Goal: Navigation & Orientation: Find specific page/section

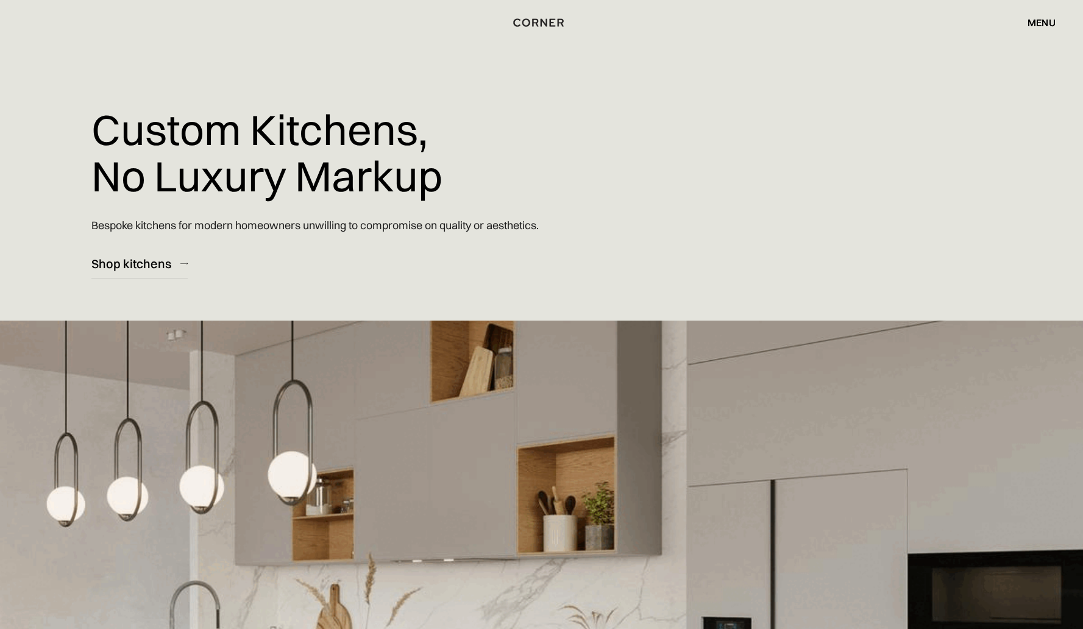
click at [1039, 23] on div "menu" at bounding box center [1041, 23] width 28 height 10
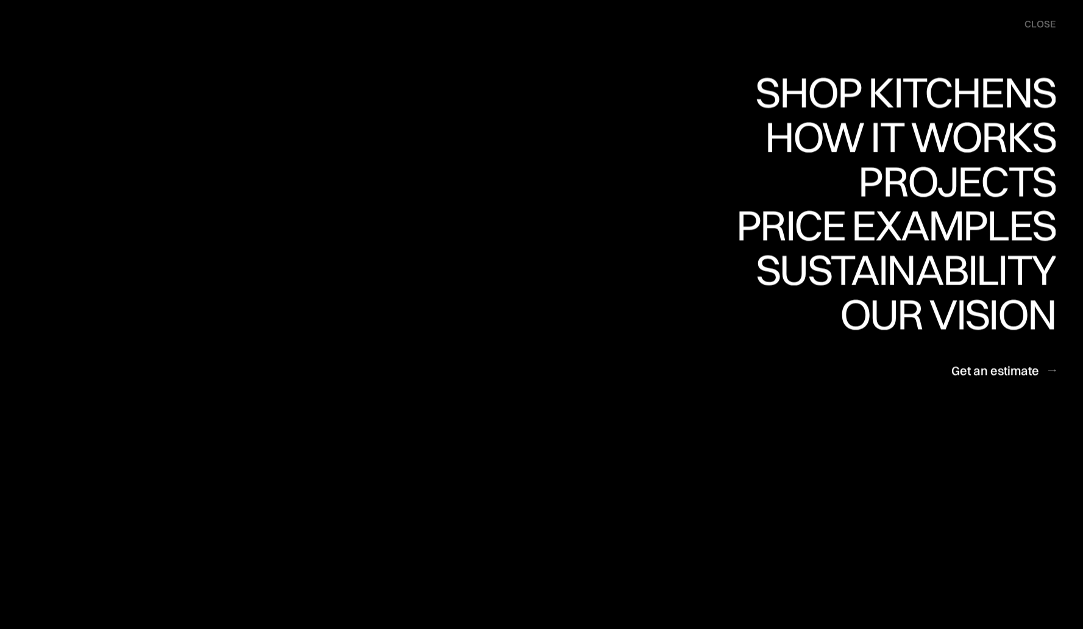
click at [0, 0] on div "Shop Kitchens Shop Kitchens How it works How it works Projects Projects Price e…" at bounding box center [0, 0] width 0 height 0
click at [0, 0] on nav "Shop Kitchens Shop Kitchens How it works How it works Projects Projects Price e…" at bounding box center [0, 0] width 0 height 0
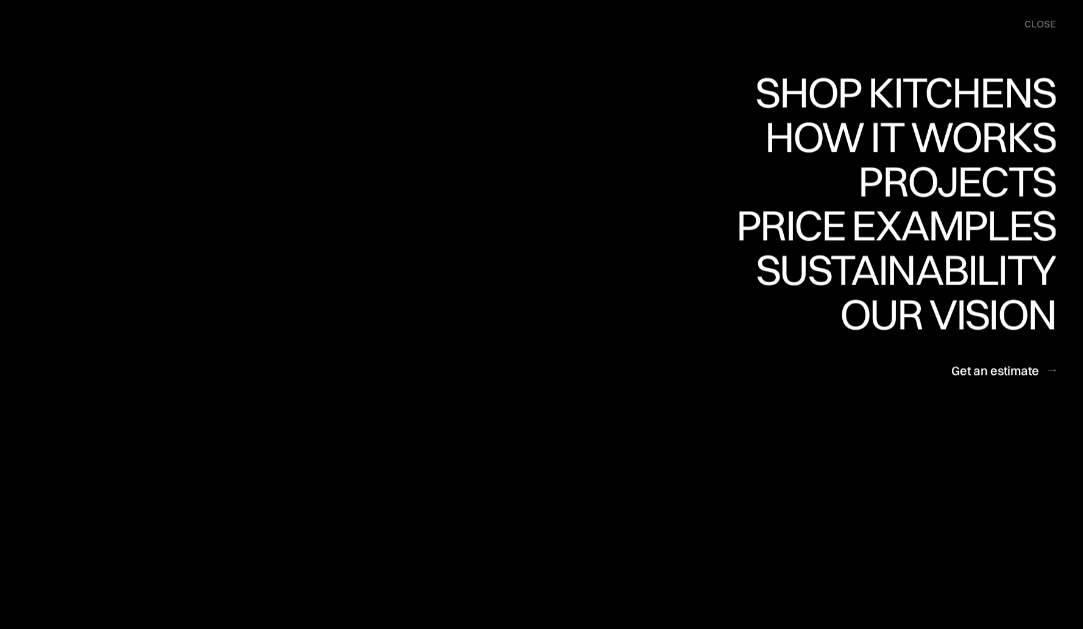
drag, startPoint x: 536, startPoint y: 571, endPoint x: 386, endPoint y: 380, distance: 242.2
click at [0, 0] on nav "Shop Kitchens Shop Kitchens How it works How it works Projects Projects Price e…" at bounding box center [0, 0] width 0 height 0
drag, startPoint x: 303, startPoint y: 315, endPoint x: 398, endPoint y: 409, distance: 133.1
click at [0, 0] on div "Shop Kitchens Shop Kitchens How it works How it works Projects Projects Price e…" at bounding box center [0, 0] width 0 height 0
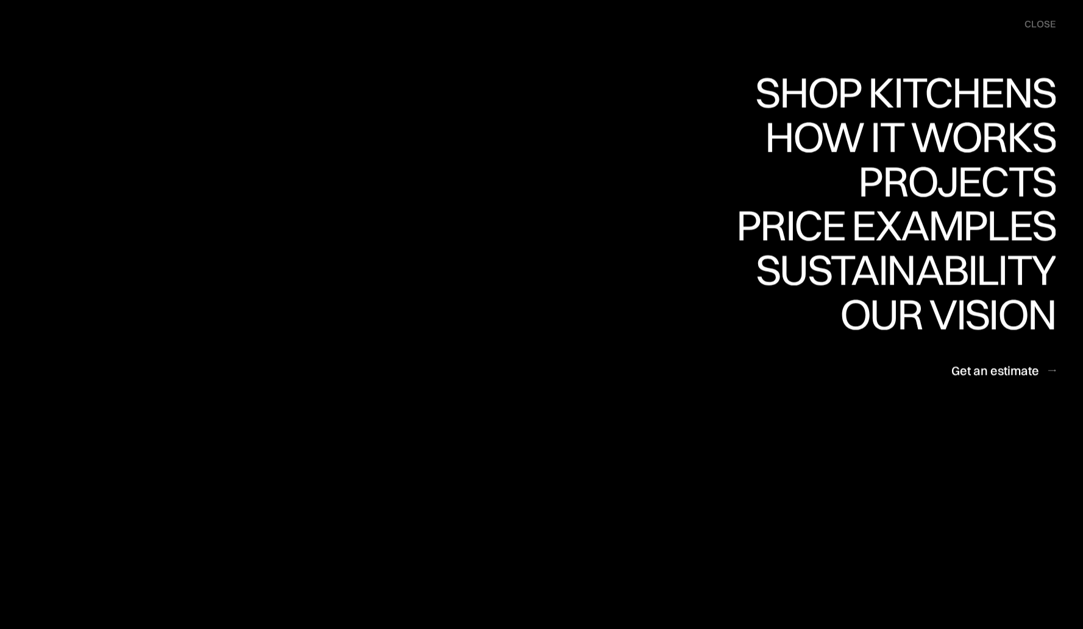
click at [0, 0] on div "Shop Kitchens Shop Kitchens How it works How it works Projects Projects Price e…" at bounding box center [0, 0] width 0 height 0
click at [0, 0] on nav "Shop Kitchens Shop Kitchens How it works How it works Projects Projects Price e…" at bounding box center [0, 0] width 0 height 0
click at [0, 0] on div "Shop Kitchens Shop Kitchens How it works How it works Projects Projects Price e…" at bounding box center [0, 0] width 0 height 0
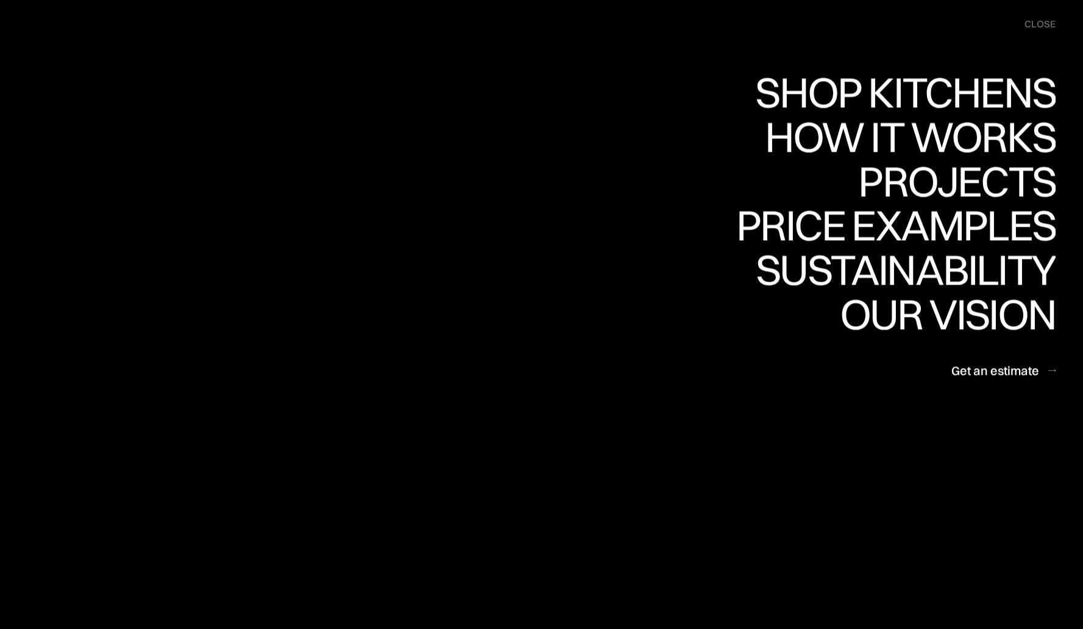
click at [0, 0] on nav "Shop Kitchens Shop Kitchens How it works How it works Projects Projects Price e…" at bounding box center [0, 0] width 0 height 0
click at [0, 0] on div "Shop Kitchens Shop Kitchens How it works How it works Projects Projects Price e…" at bounding box center [0, 0] width 0 height 0
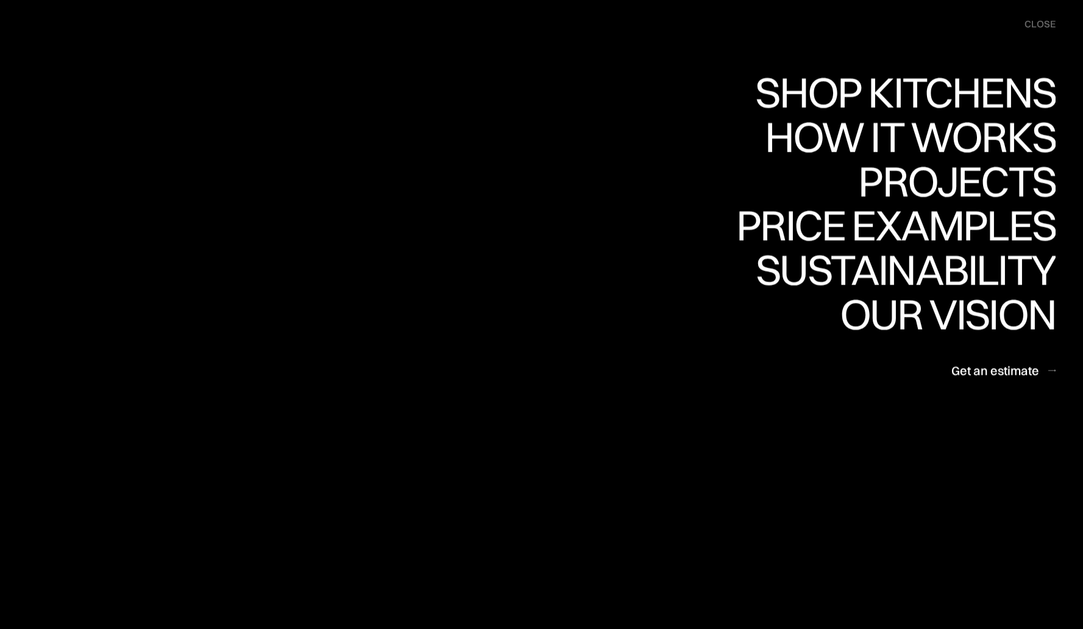
scroll to position [9777, 0]
click at [0, 0] on nav "Shop Kitchens Shop Kitchens How it works How it works Projects Projects Price e…" at bounding box center [0, 0] width 0 height 0
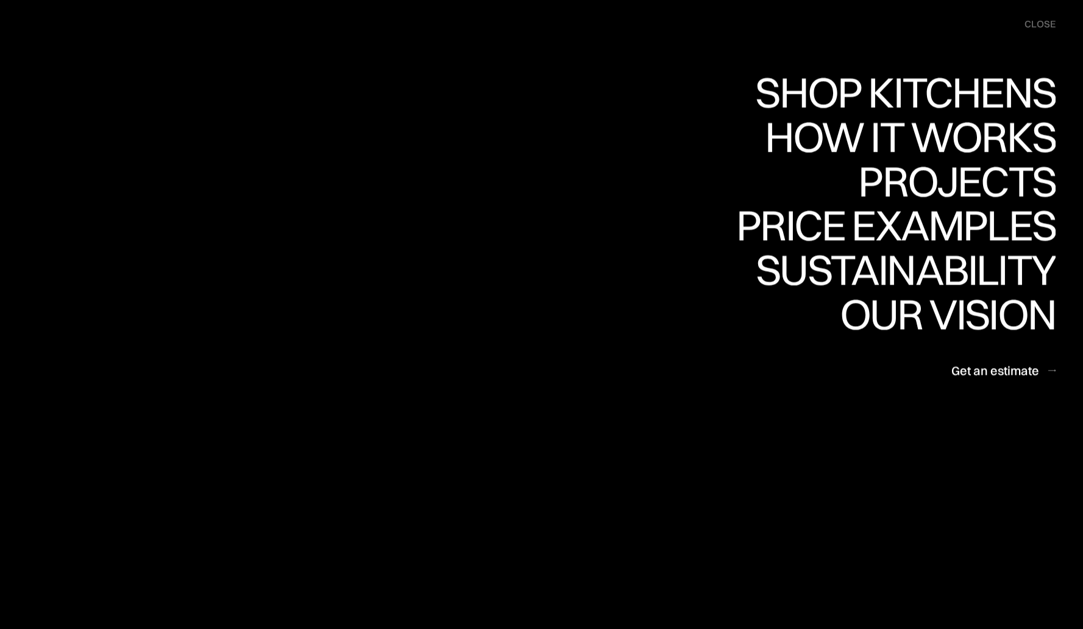
click at [0, 0] on nav "Shop Kitchens Shop Kitchens How it works How it works Projects Projects Price e…" at bounding box center [0, 0] width 0 height 0
click at [1033, 24] on div "close" at bounding box center [1039, 24] width 31 height 13
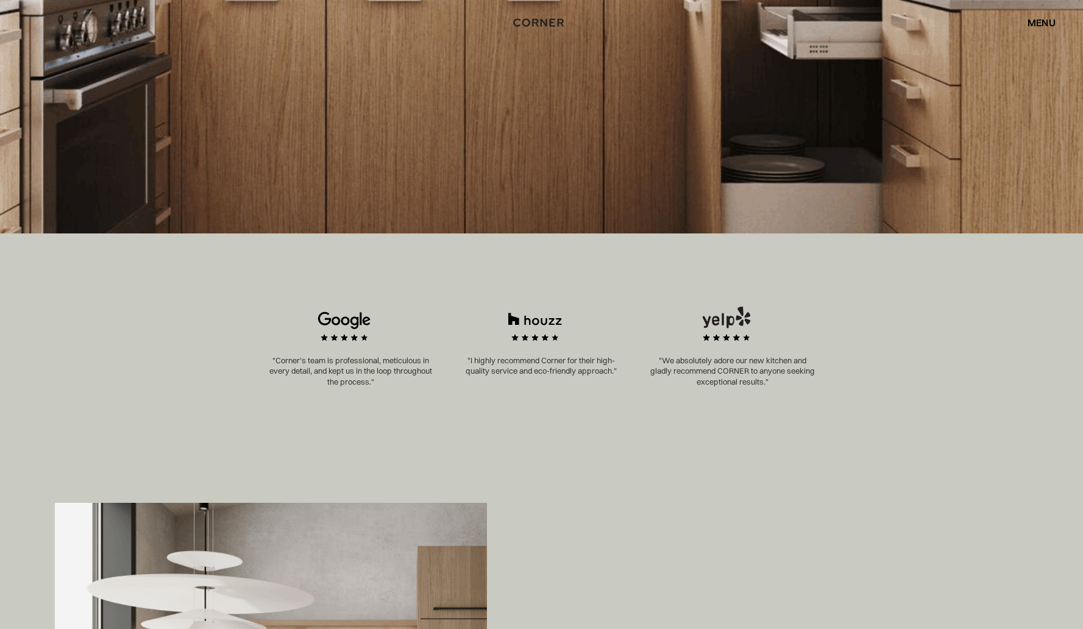
scroll to position [0, 0]
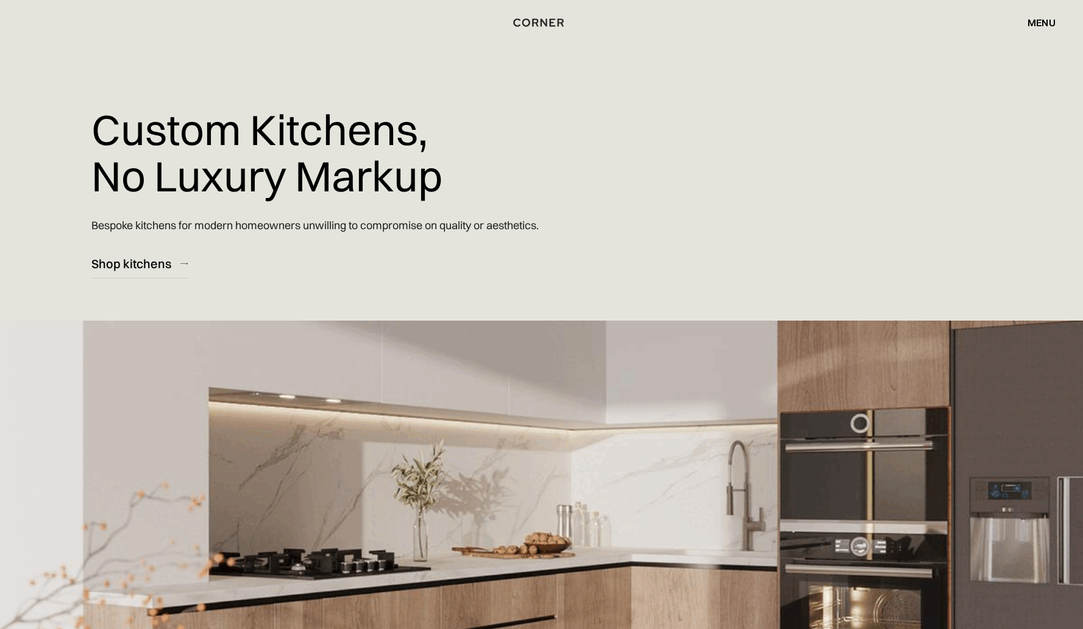
click at [1044, 24] on div "menu" at bounding box center [1041, 23] width 28 height 10
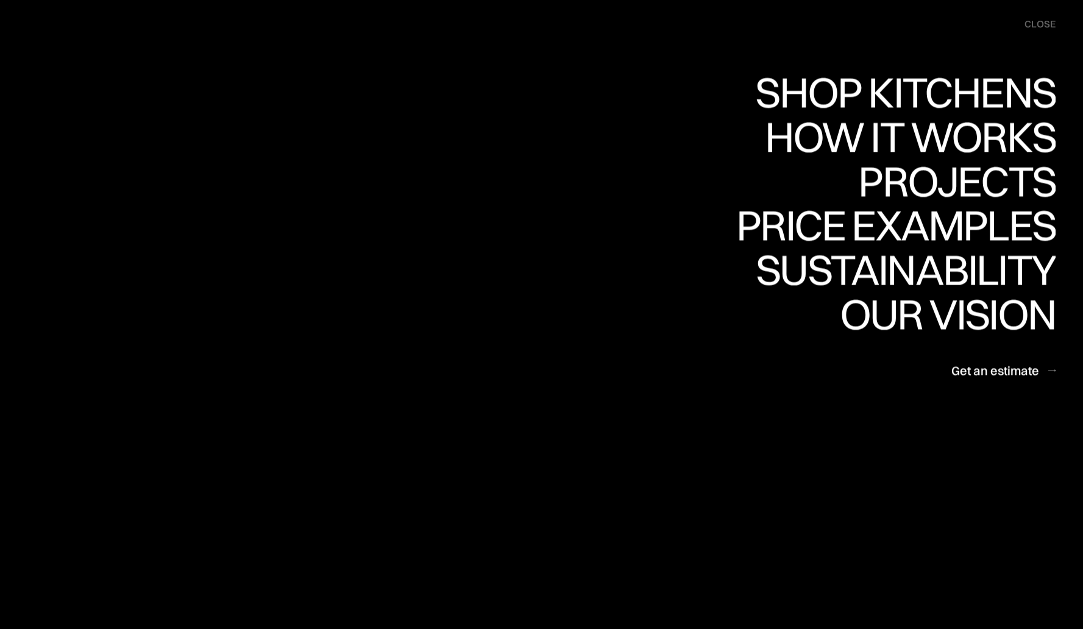
click at [1044, 21] on div "close" at bounding box center [1039, 24] width 31 height 13
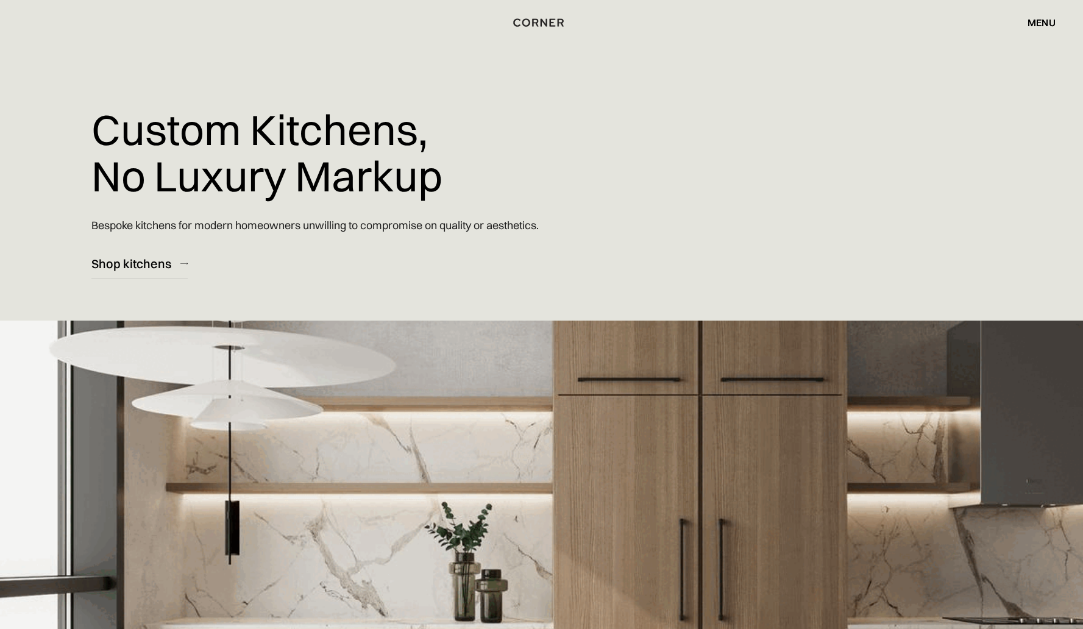
click at [1037, 19] on div "menu" at bounding box center [1041, 23] width 28 height 10
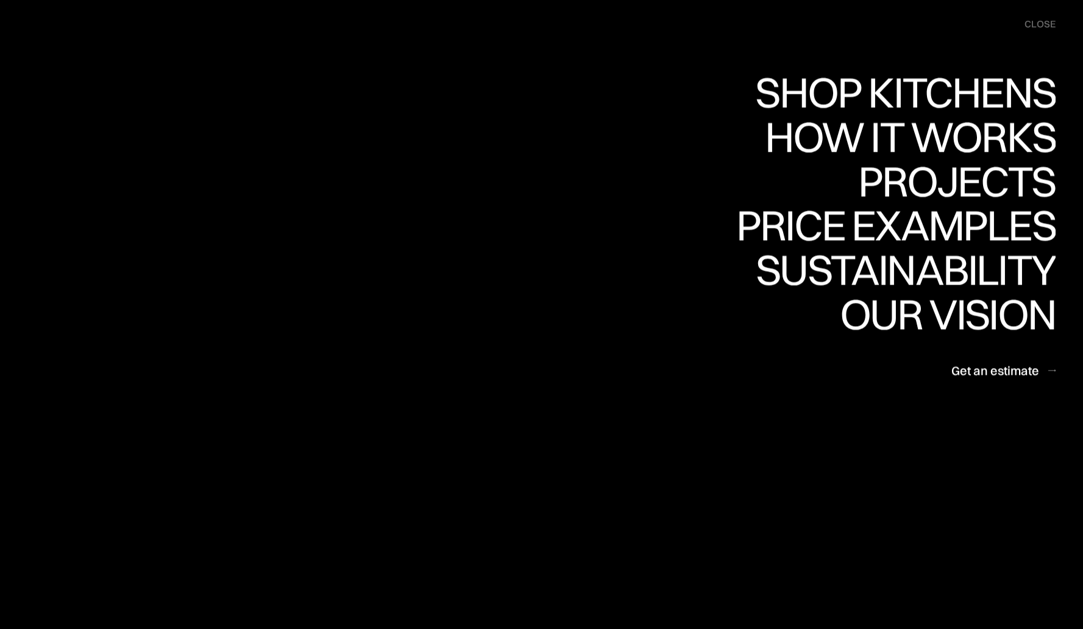
click at [1040, 20] on div "close" at bounding box center [1039, 24] width 31 height 13
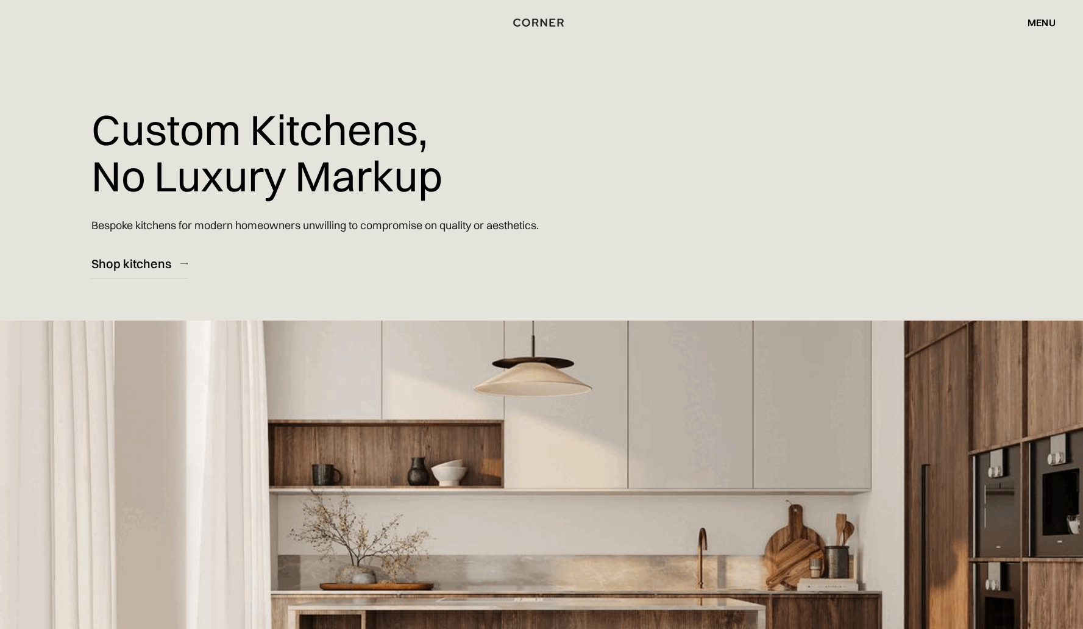
click at [1039, 21] on div "menu" at bounding box center [1041, 23] width 28 height 10
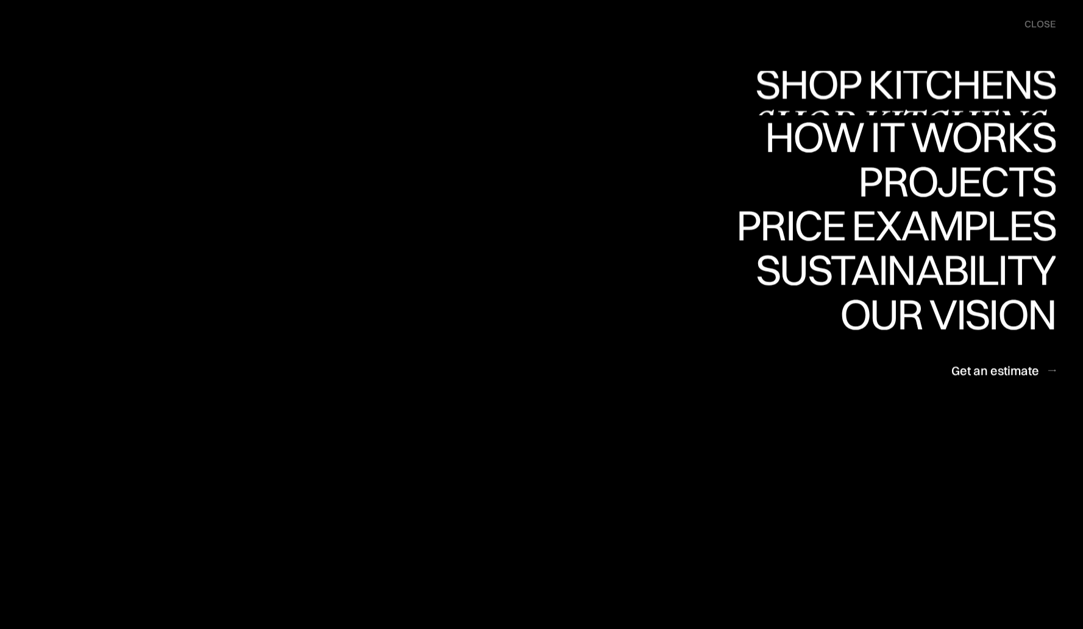
click at [0, 0] on div "Shop Kitchens" at bounding box center [0, 0] width 0 height 0
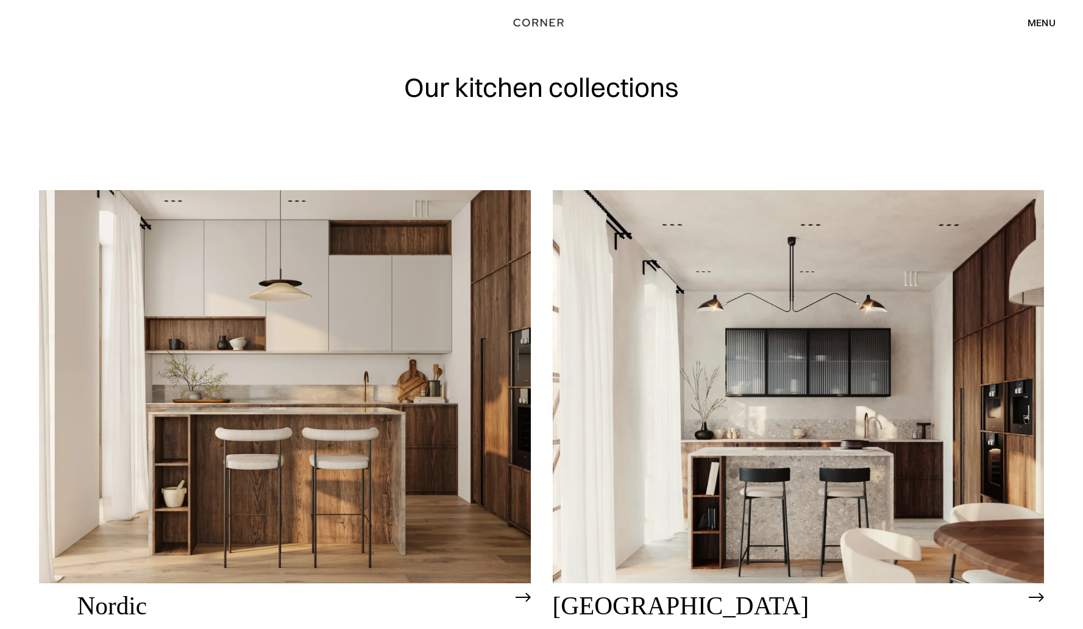
click at [1040, 25] on div "menu" at bounding box center [1041, 23] width 28 height 10
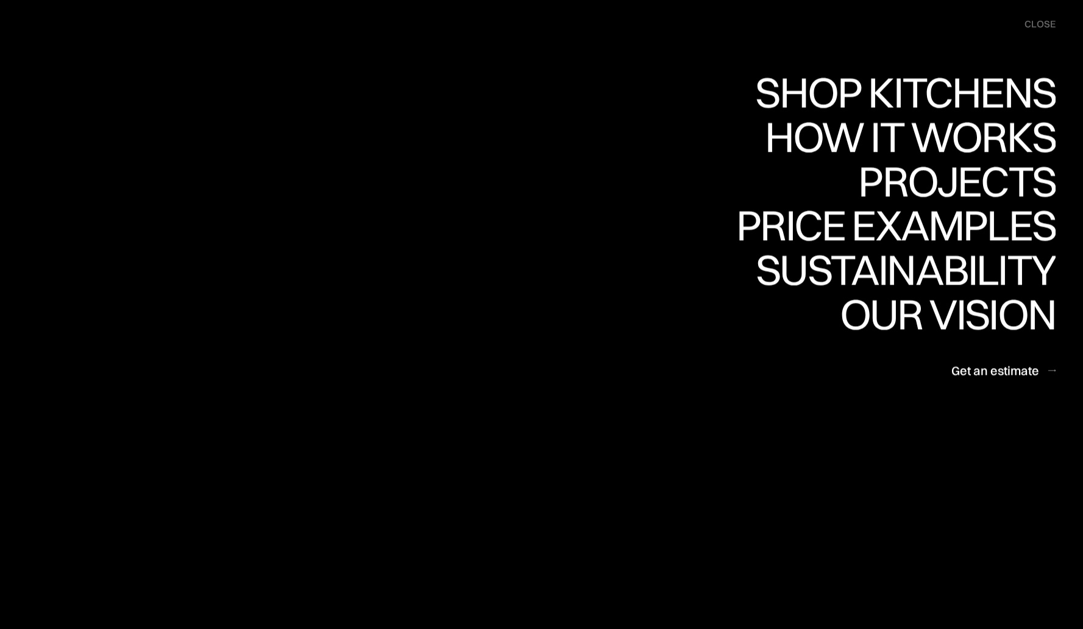
click at [1040, 23] on div "close" at bounding box center [1039, 24] width 31 height 13
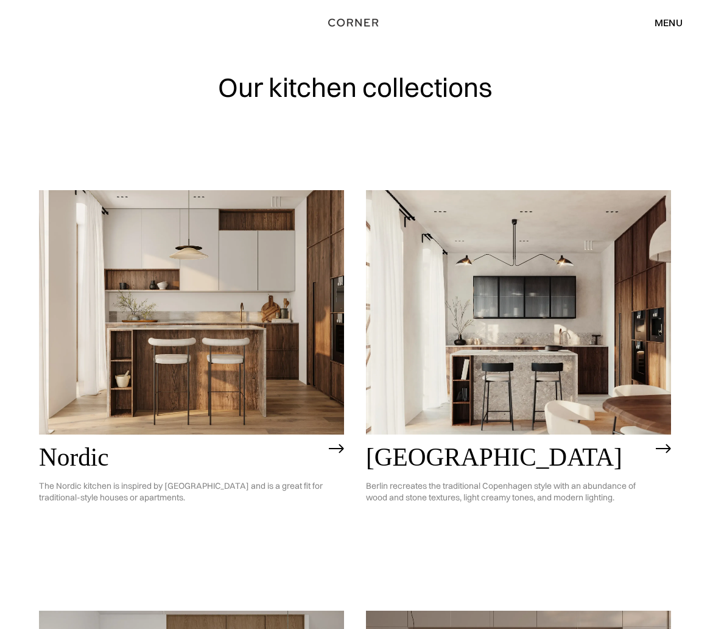
click at [624, 120] on div "Our kitchen collections" at bounding box center [355, 95] width 632 height 190
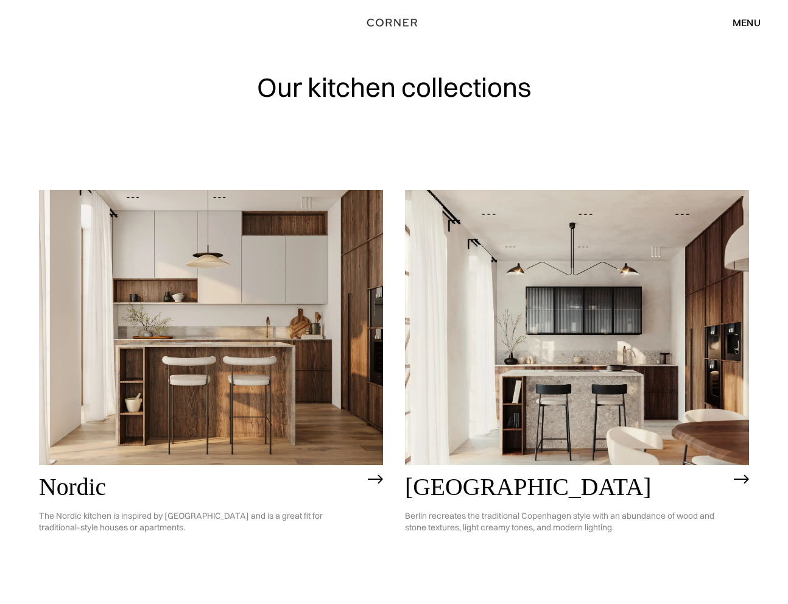
click at [752, 24] on div "menu" at bounding box center [747, 23] width 28 height 10
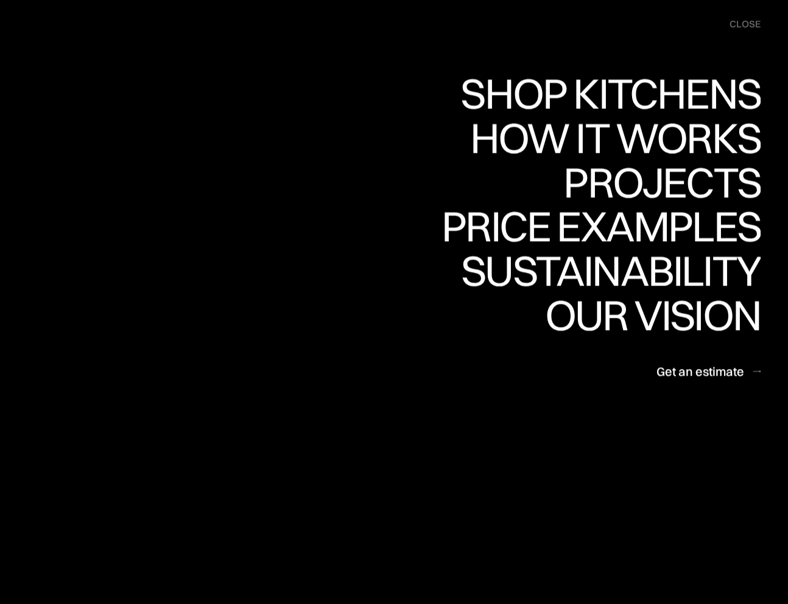
click at [744, 24] on div "close" at bounding box center [745, 24] width 31 height 13
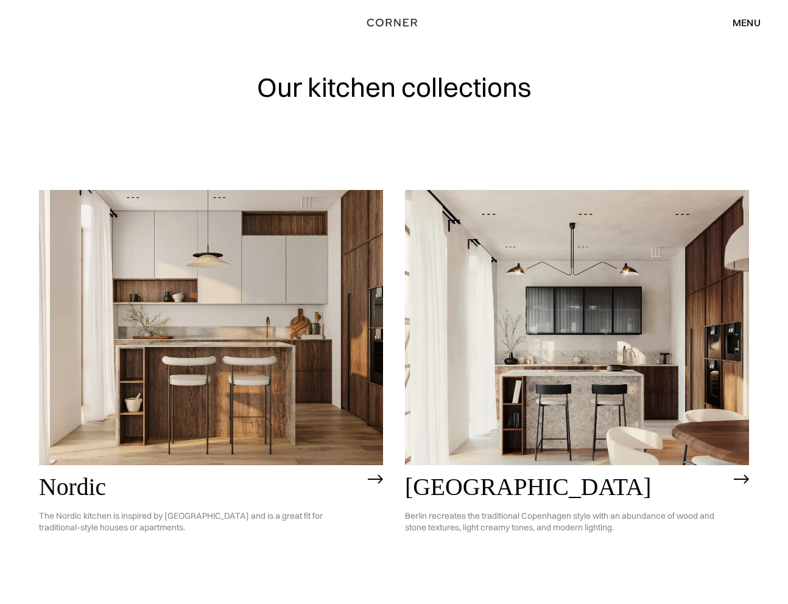
click at [746, 29] on div "menu close" at bounding box center [741, 22] width 40 height 21
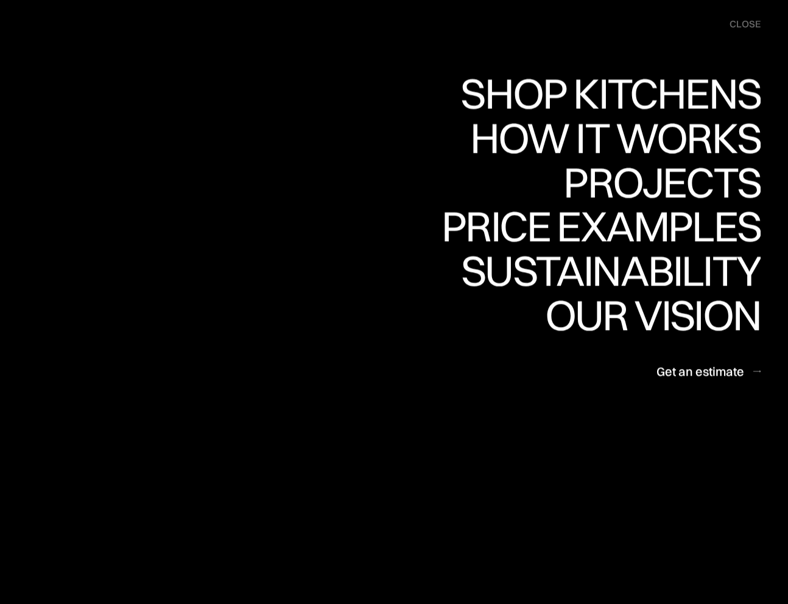
click at [350, 168] on div "Shop Kitchens Shop Kitchens How it works How it works Projects Projects Price e…" at bounding box center [561, 229] width 454 height 314
